Goal: Task Accomplishment & Management: Manage account settings

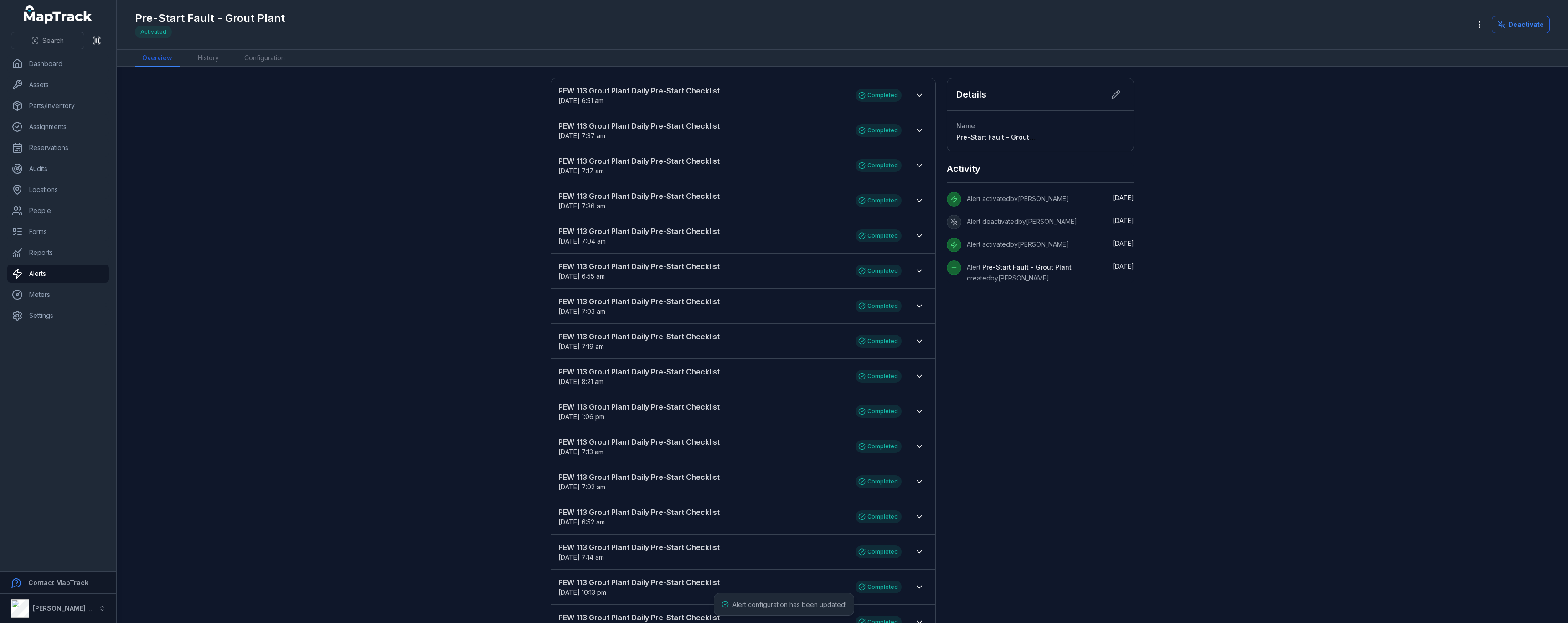
scroll to position [11, 0]
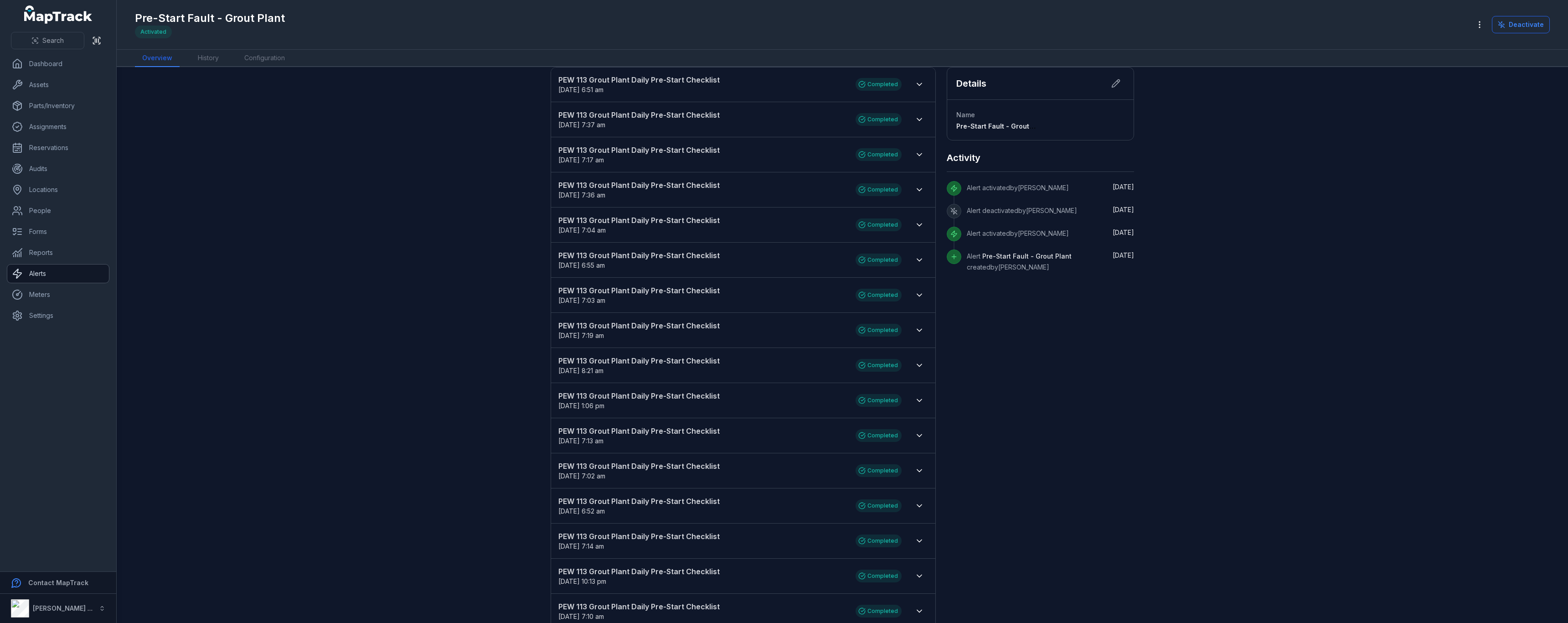
click at [68, 277] on link "Alerts" at bounding box center [58, 273] width 102 height 18
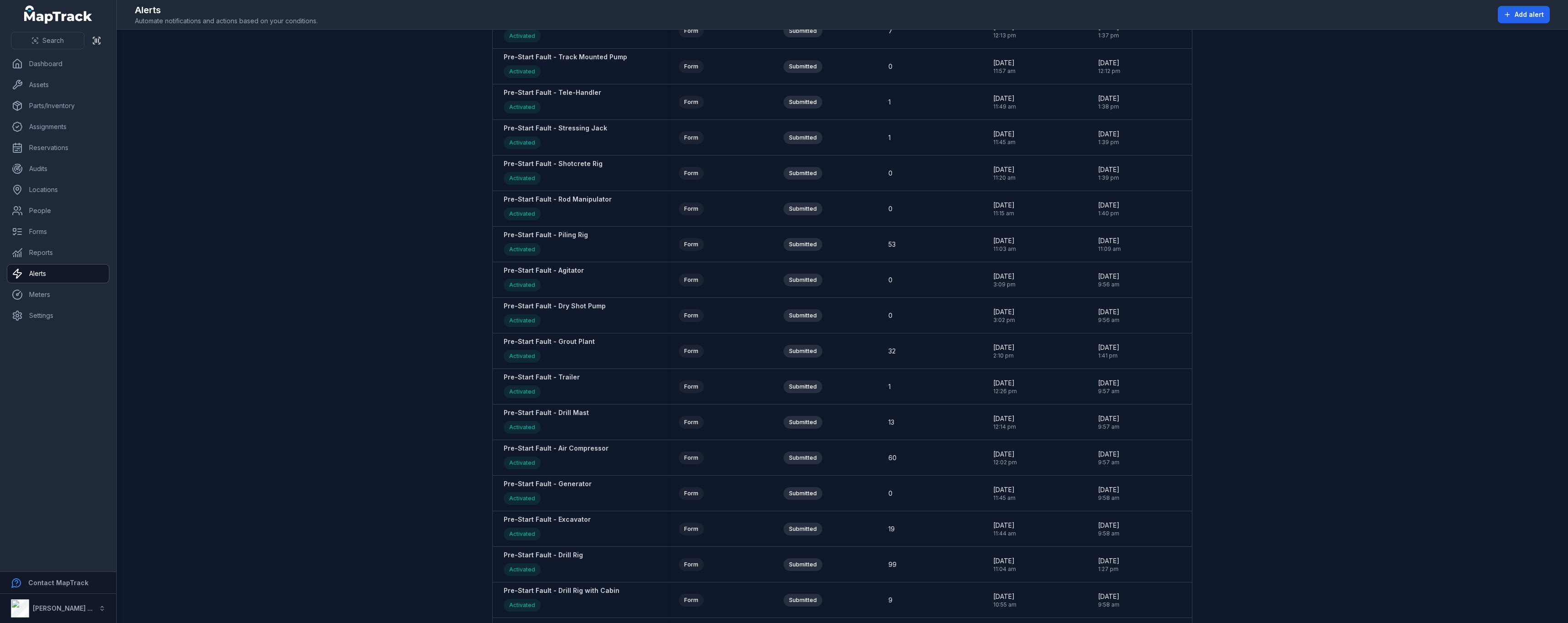
scroll to position [912, 0]
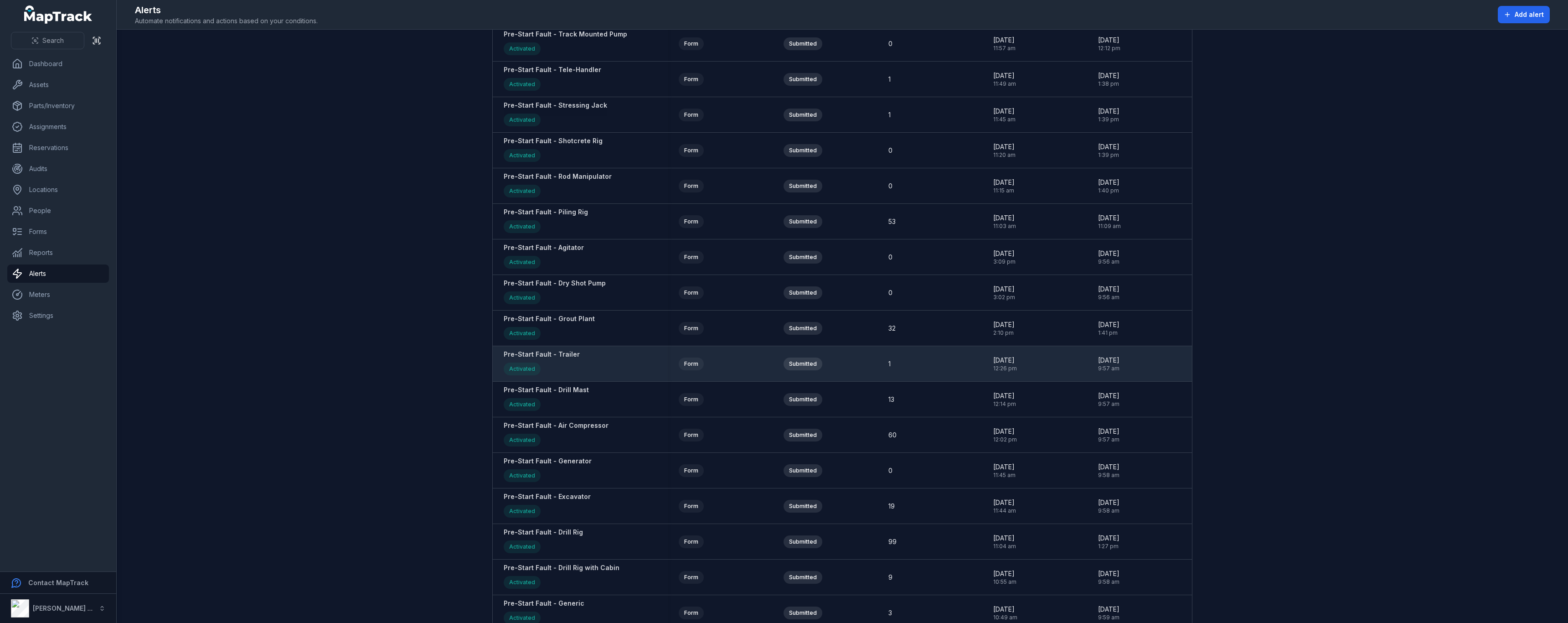
click at [571, 354] on strong "Pre-Start Fault - Trailer" at bounding box center [541, 354] width 76 height 9
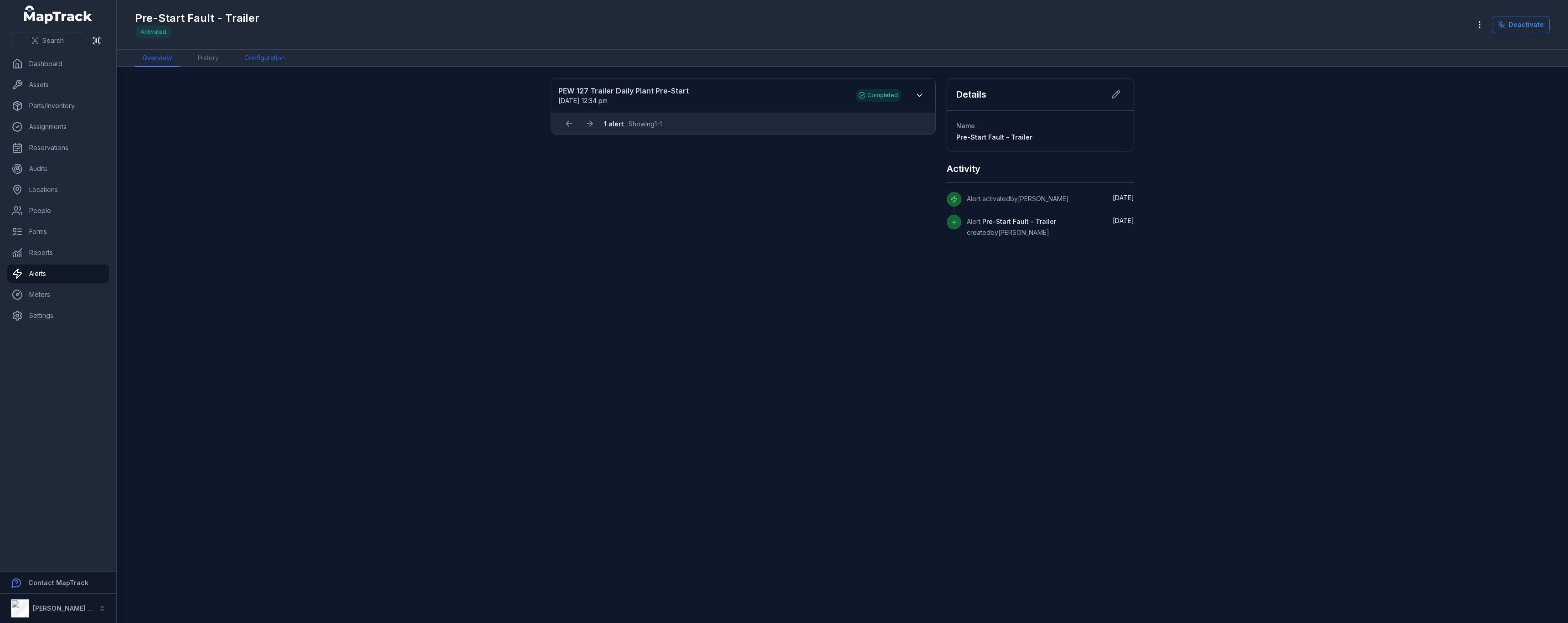
click at [258, 57] on link "Configuration" at bounding box center [264, 58] width 55 height 17
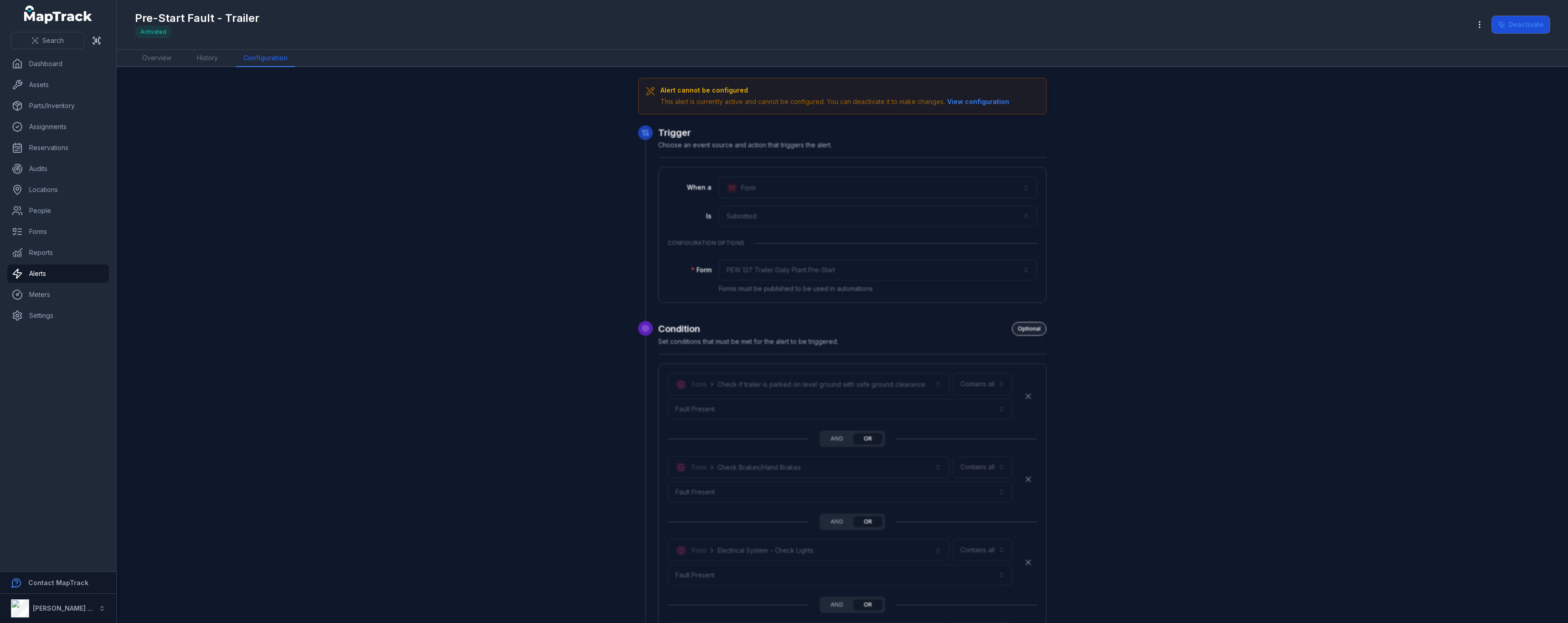
click at [1513, 30] on button "Deactivate" at bounding box center [1521, 24] width 58 height 17
